Goal: Task Accomplishment & Management: Use online tool/utility

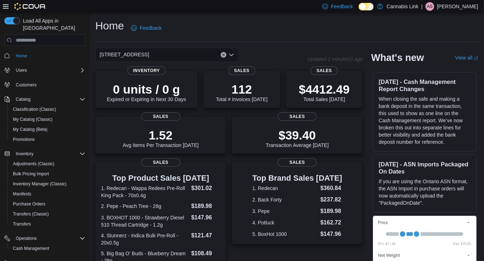
click at [233, 54] on icon "Open list of options" at bounding box center [231, 55] width 4 height 2
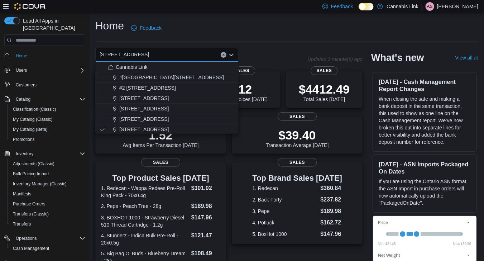
click at [213, 107] on div "[STREET_ADDRESS]" at bounding box center [171, 108] width 126 height 7
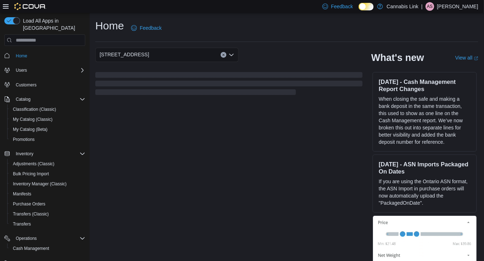
click at [231, 55] on icon "Open list of options" at bounding box center [231, 55] width 4 height 2
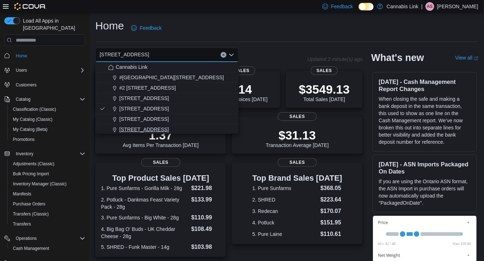
click at [202, 129] on div "[STREET_ADDRESS]" at bounding box center [171, 129] width 126 height 7
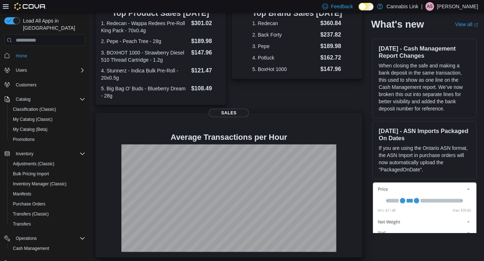
scroll to position [170, 0]
